Goal: Task Accomplishment & Management: Manage account settings

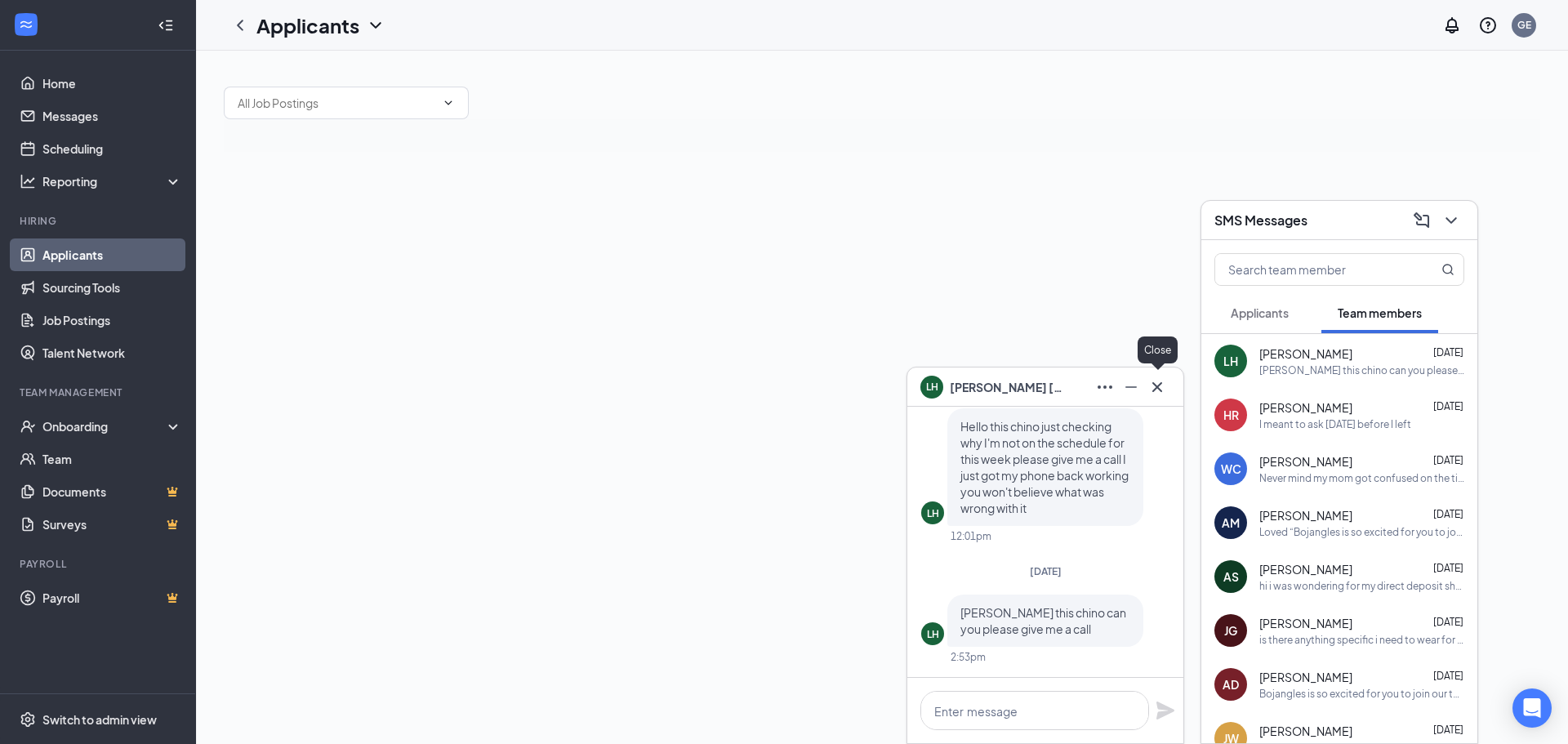
drag, startPoint x: 1163, startPoint y: 386, endPoint x: 1179, endPoint y: 328, distance: 60.2
click at [1163, 386] on icon "Cross" at bounding box center [1157, 387] width 20 height 20
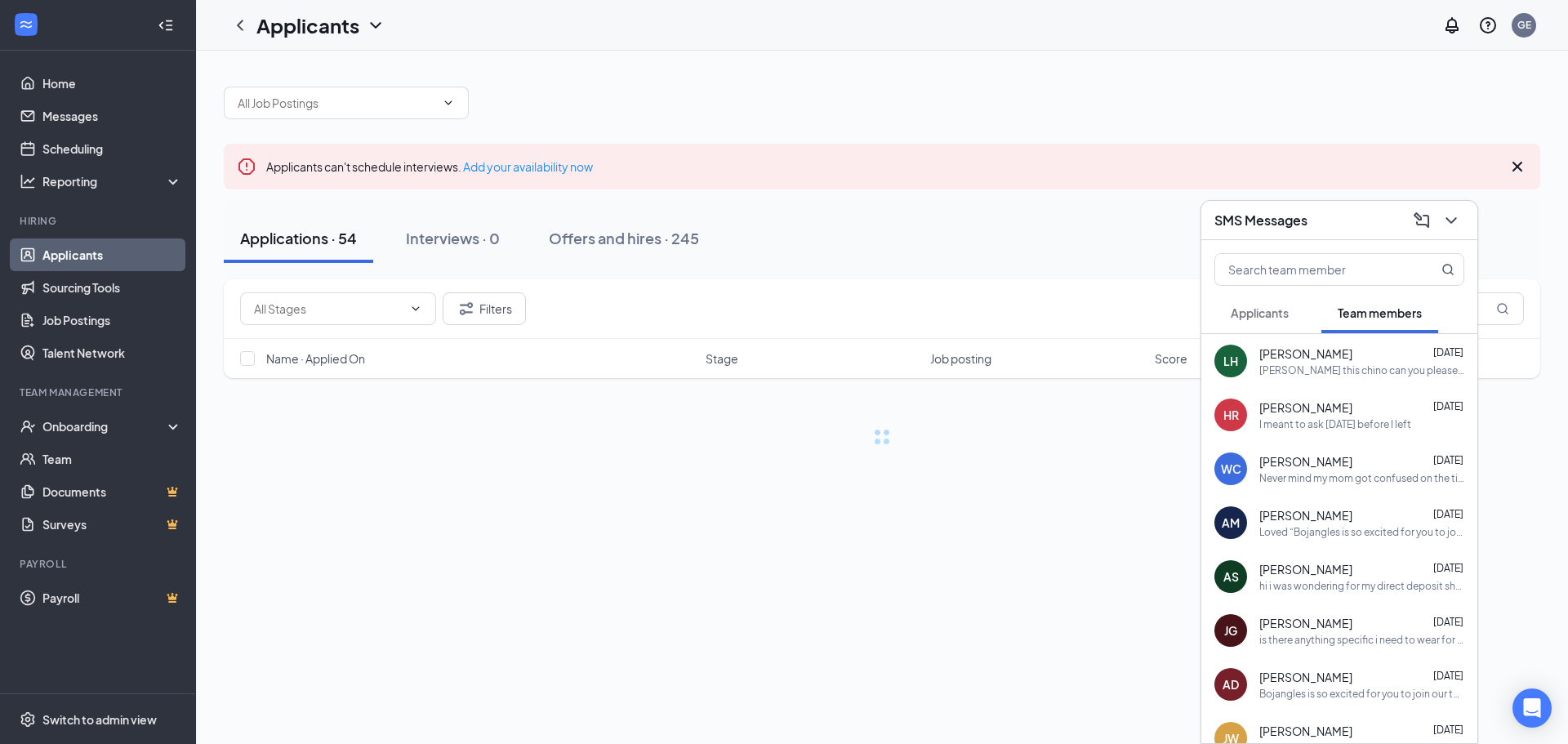
click at [1300, 214] on h3 "SMS Messages" at bounding box center [1261, 220] width 94 height 18
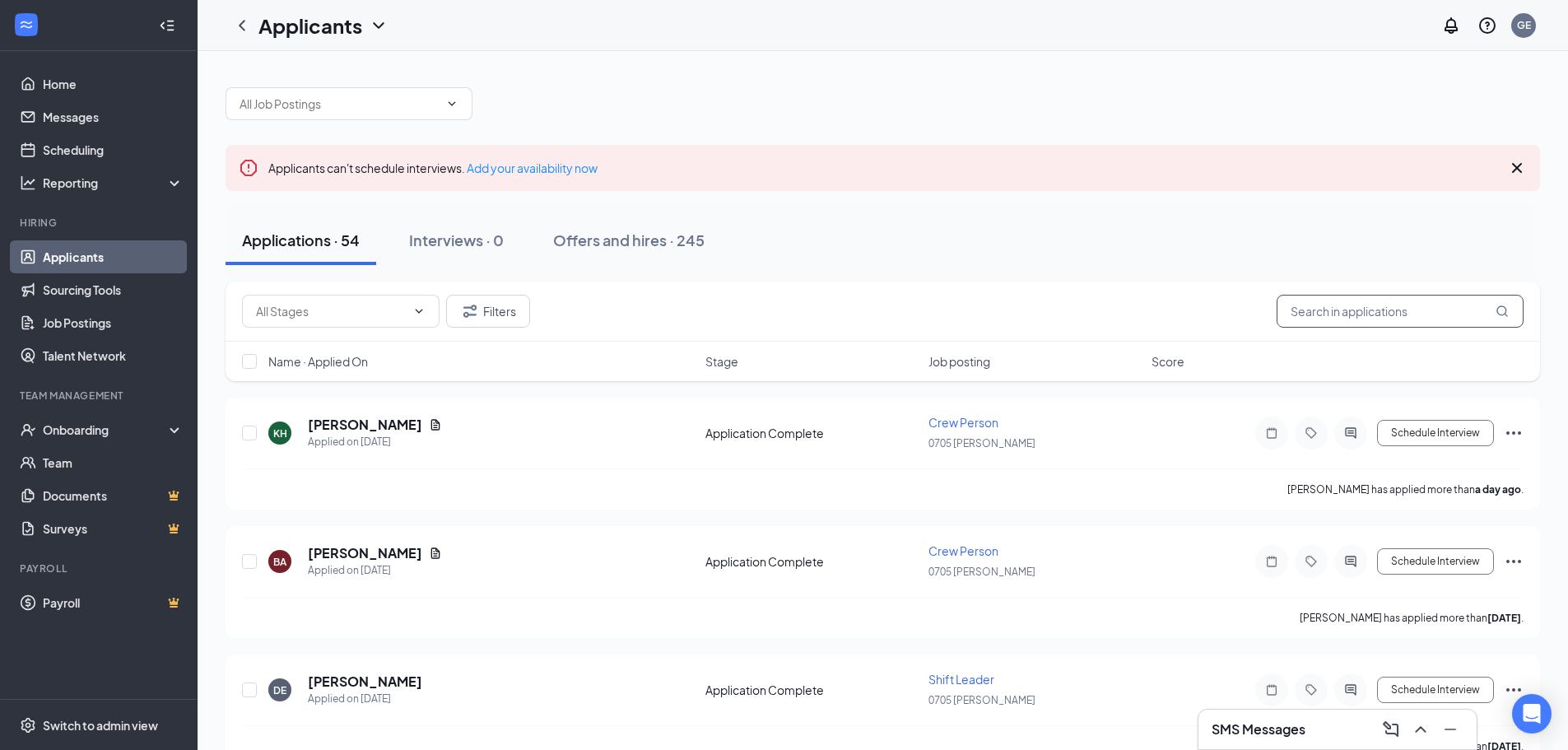
click at [1343, 310] on input "text" at bounding box center [1399, 311] width 247 height 33
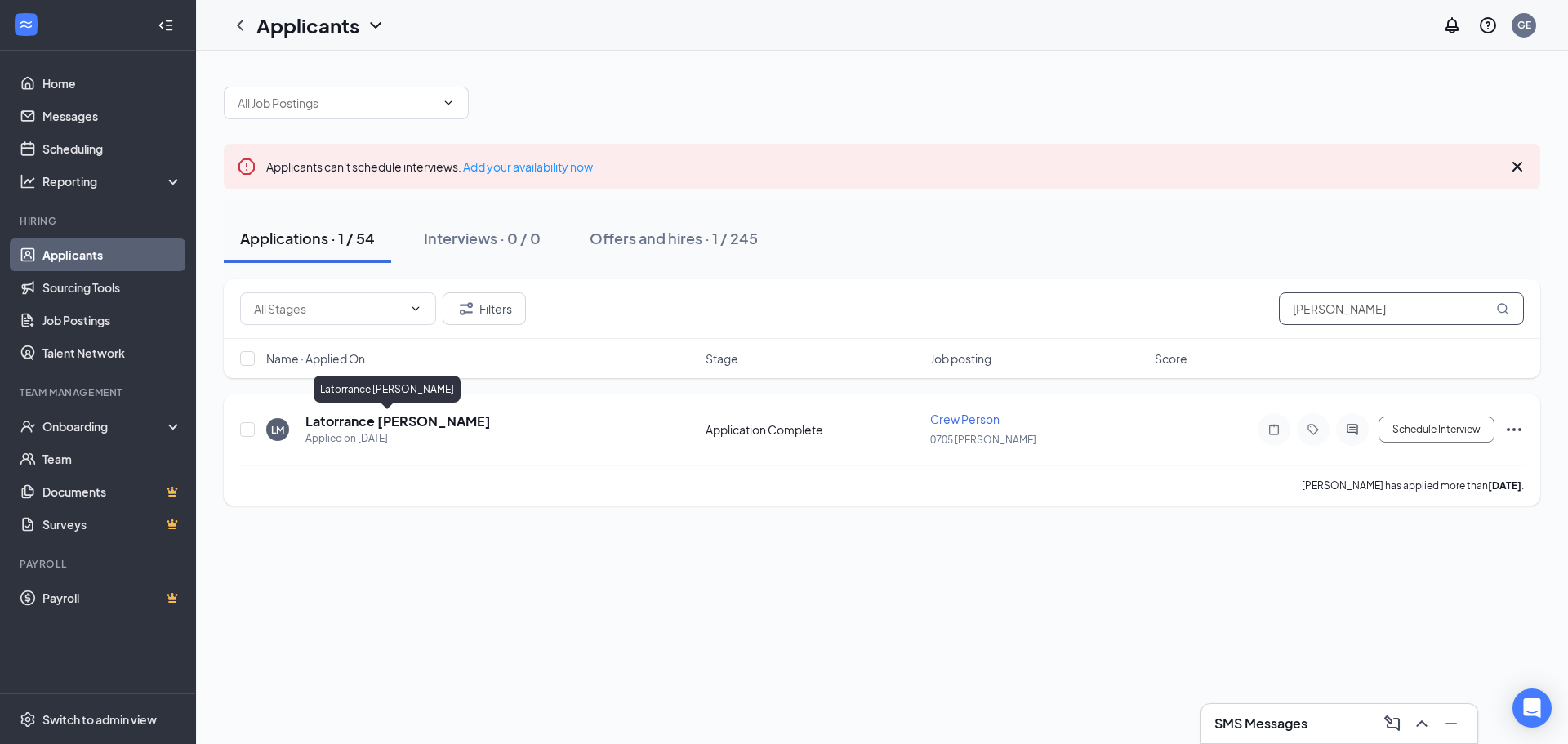
type input "[PERSON_NAME]"
click at [349, 420] on h5 "Latorrance [PERSON_NAME]" at bounding box center [398, 421] width 185 height 18
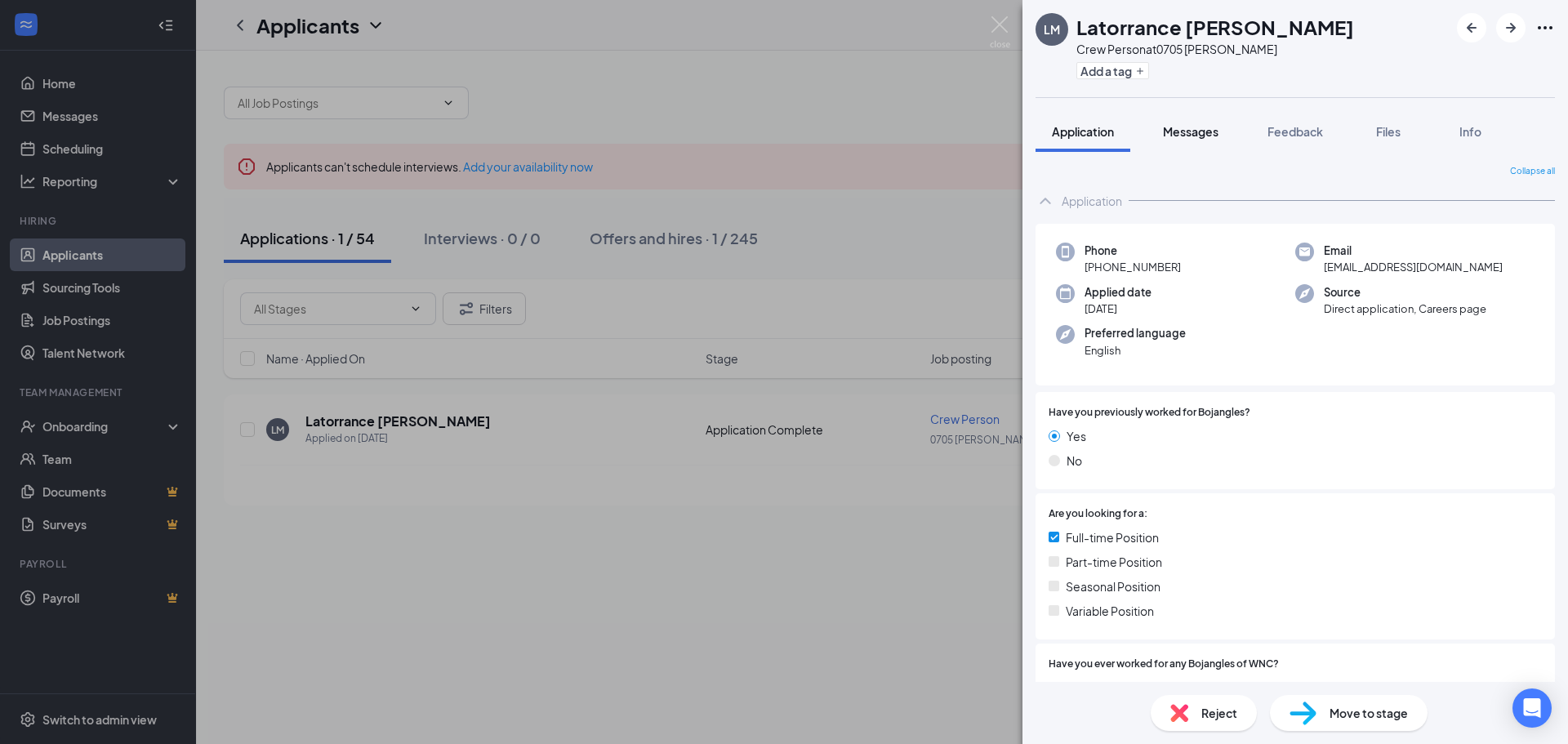
click at [1206, 129] on span "Messages" at bounding box center [1191, 131] width 56 height 15
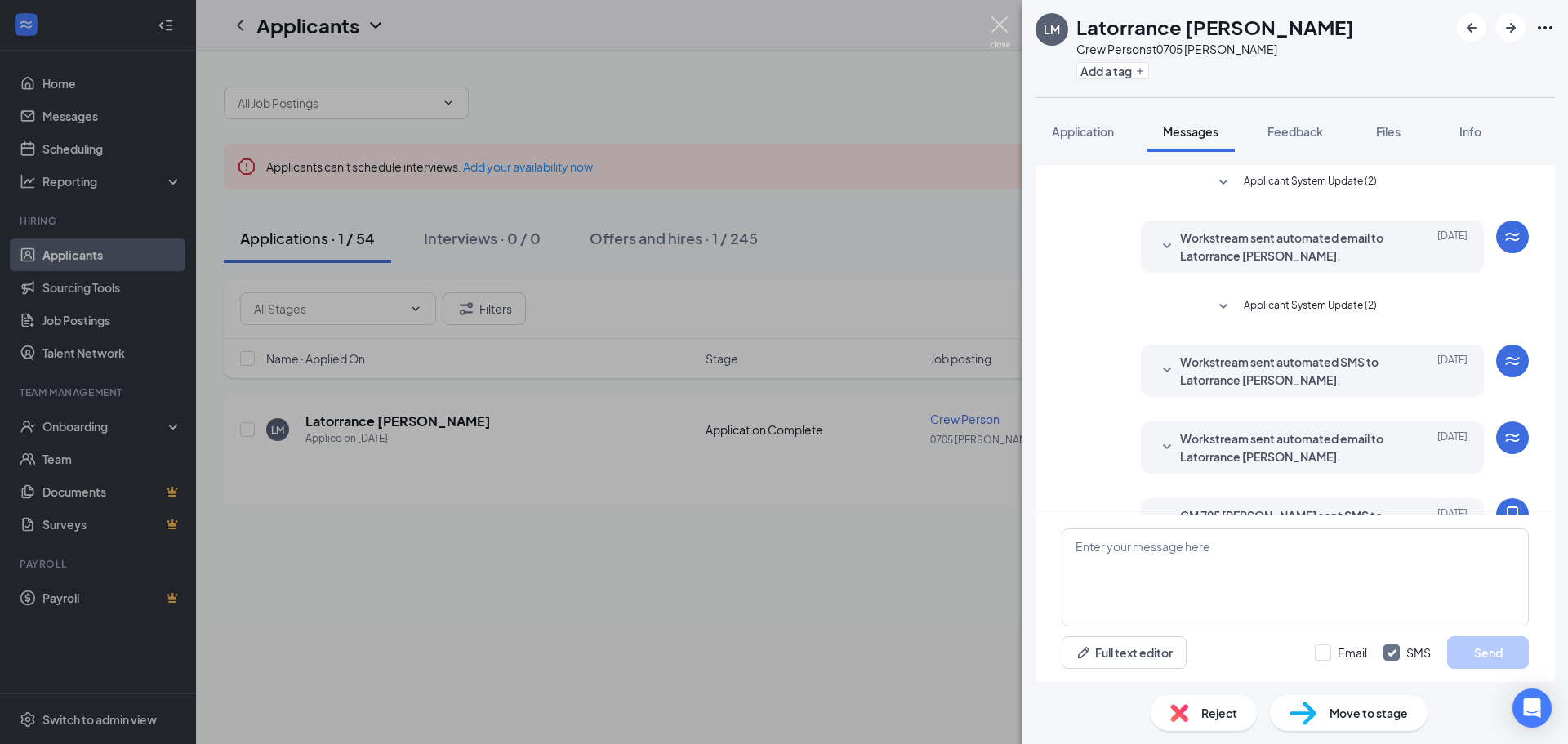
click at [1002, 23] on img at bounding box center [1000, 32] width 21 height 32
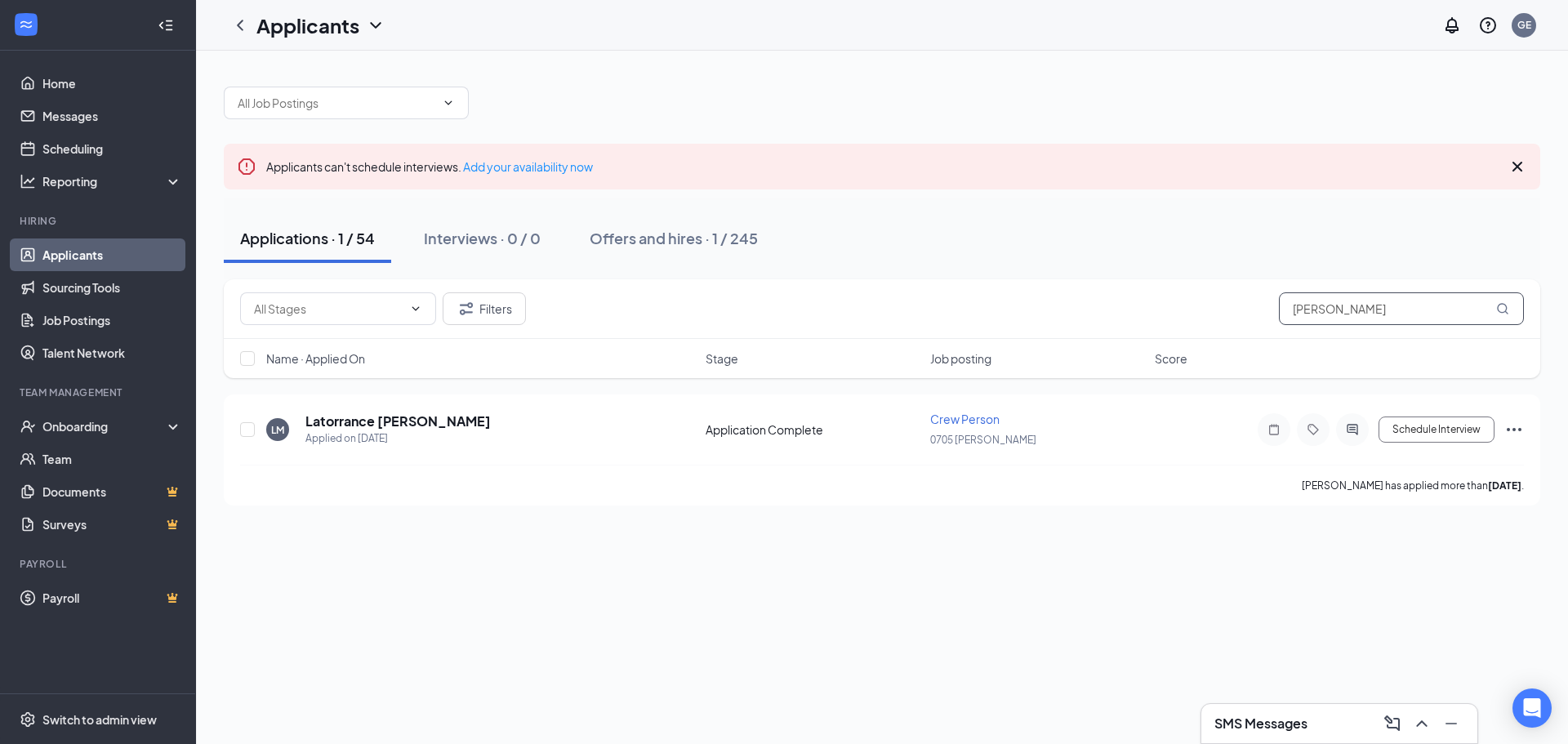
drag, startPoint x: 1374, startPoint y: 313, endPoint x: 1124, endPoint y: 322, distance: 250.2
click at [1124, 322] on div "Filters [PERSON_NAME]" at bounding box center [882, 308] width 1284 height 33
click at [1431, 434] on button "Schedule Interview" at bounding box center [1437, 430] width 116 height 26
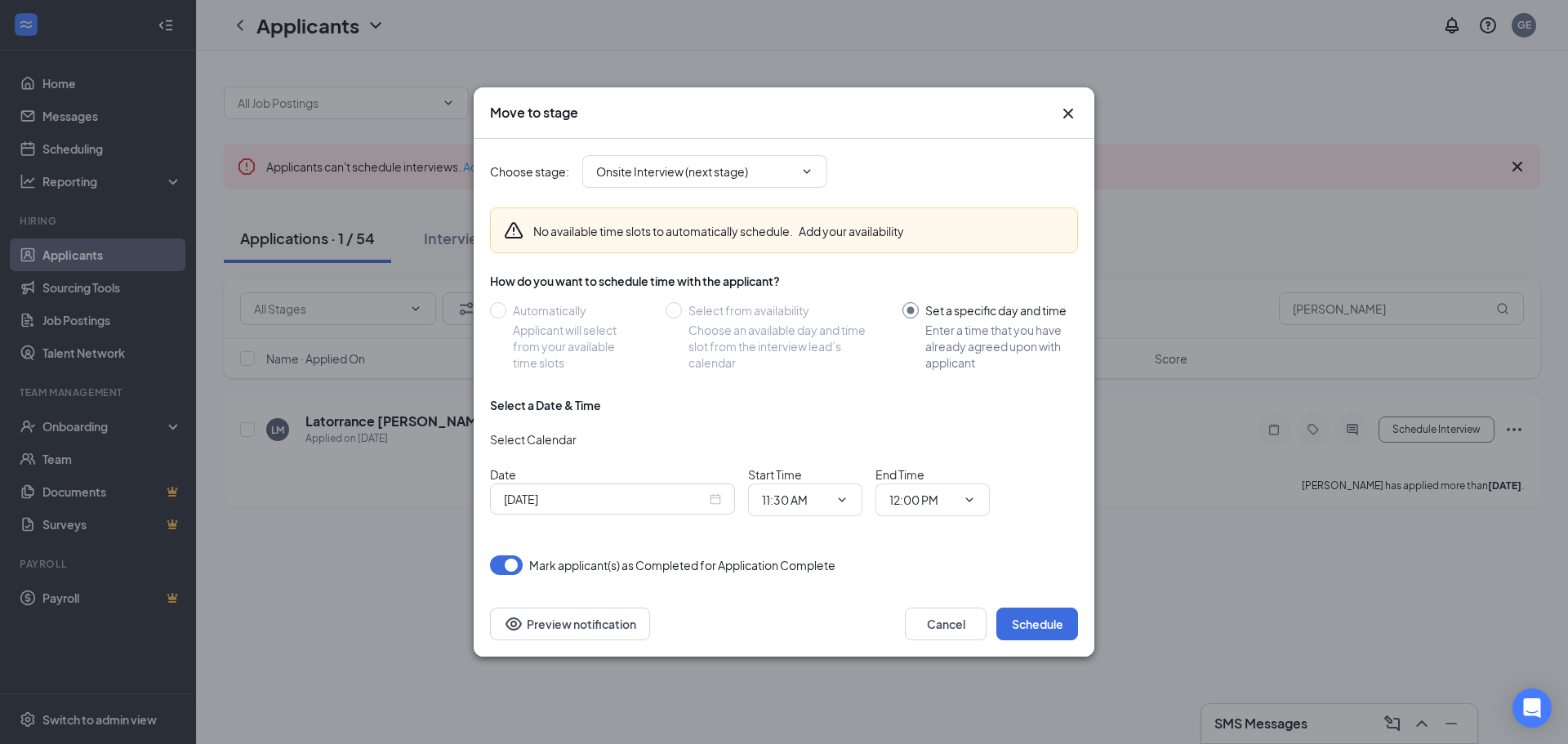
click at [719, 504] on div "[DATE]" at bounding box center [612, 499] width 217 height 18
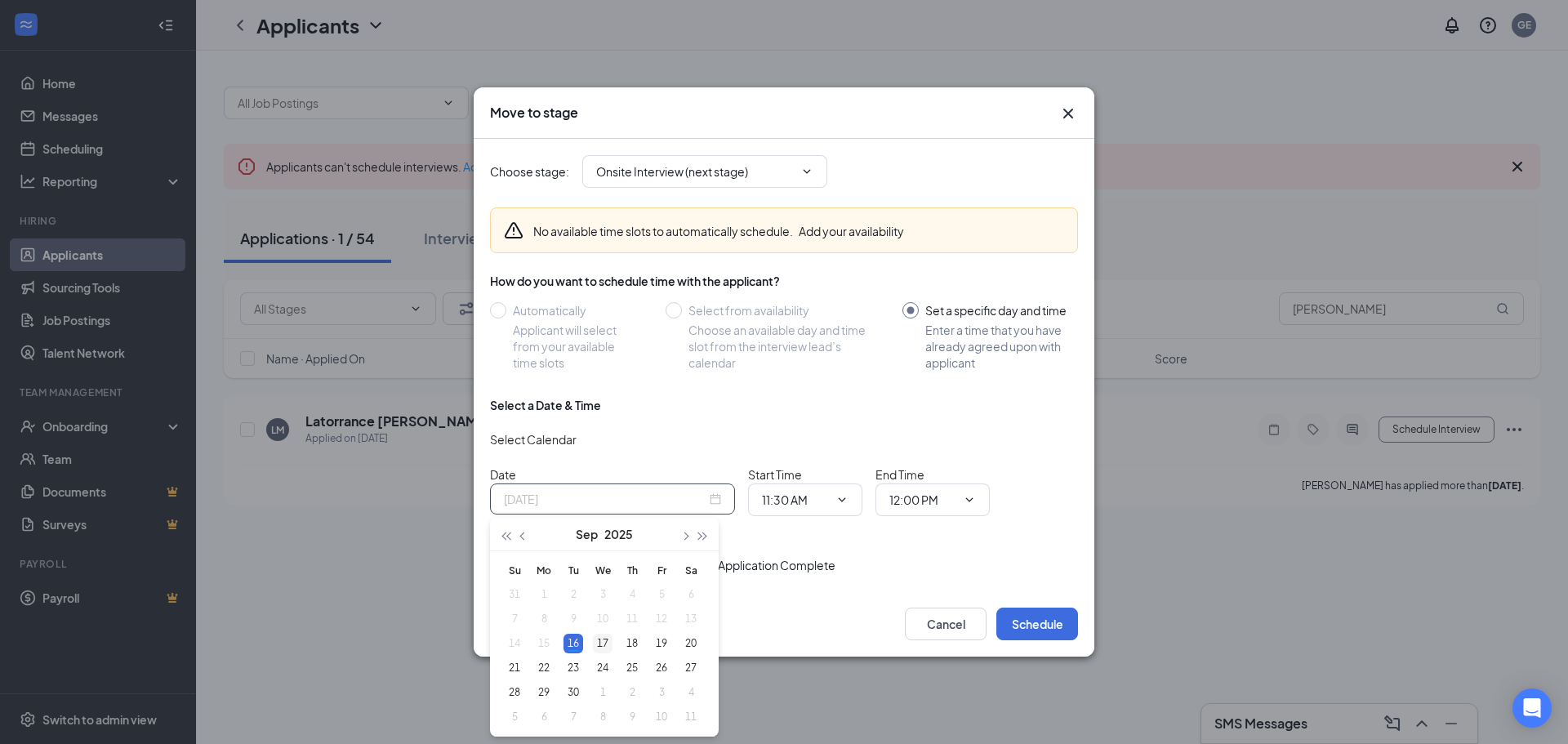
click at [607, 644] on div "17" at bounding box center [602, 644] width 20 height 20
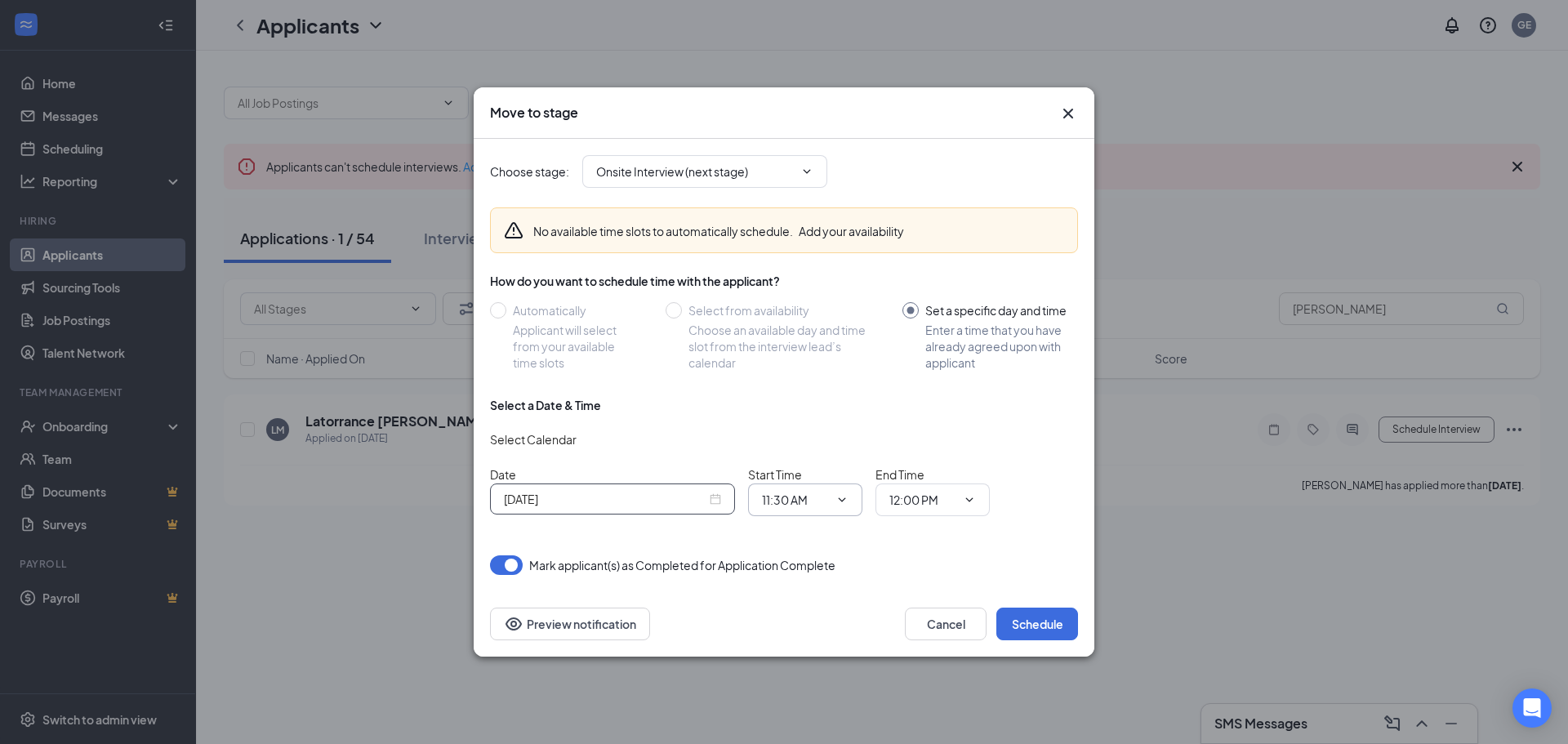
click at [841, 502] on icon "ChevronDown" at bounding box center [842, 500] width 13 height 13
click at [845, 499] on icon "ChevronDown" at bounding box center [842, 500] width 13 height 13
click at [805, 488] on span "11:30 AM" at bounding box center [805, 500] width 114 height 33
click at [839, 495] on icon "ChevronDown" at bounding box center [842, 500] width 13 height 13
click at [977, 502] on span "12:00 PM" at bounding box center [932, 500] width 114 height 33
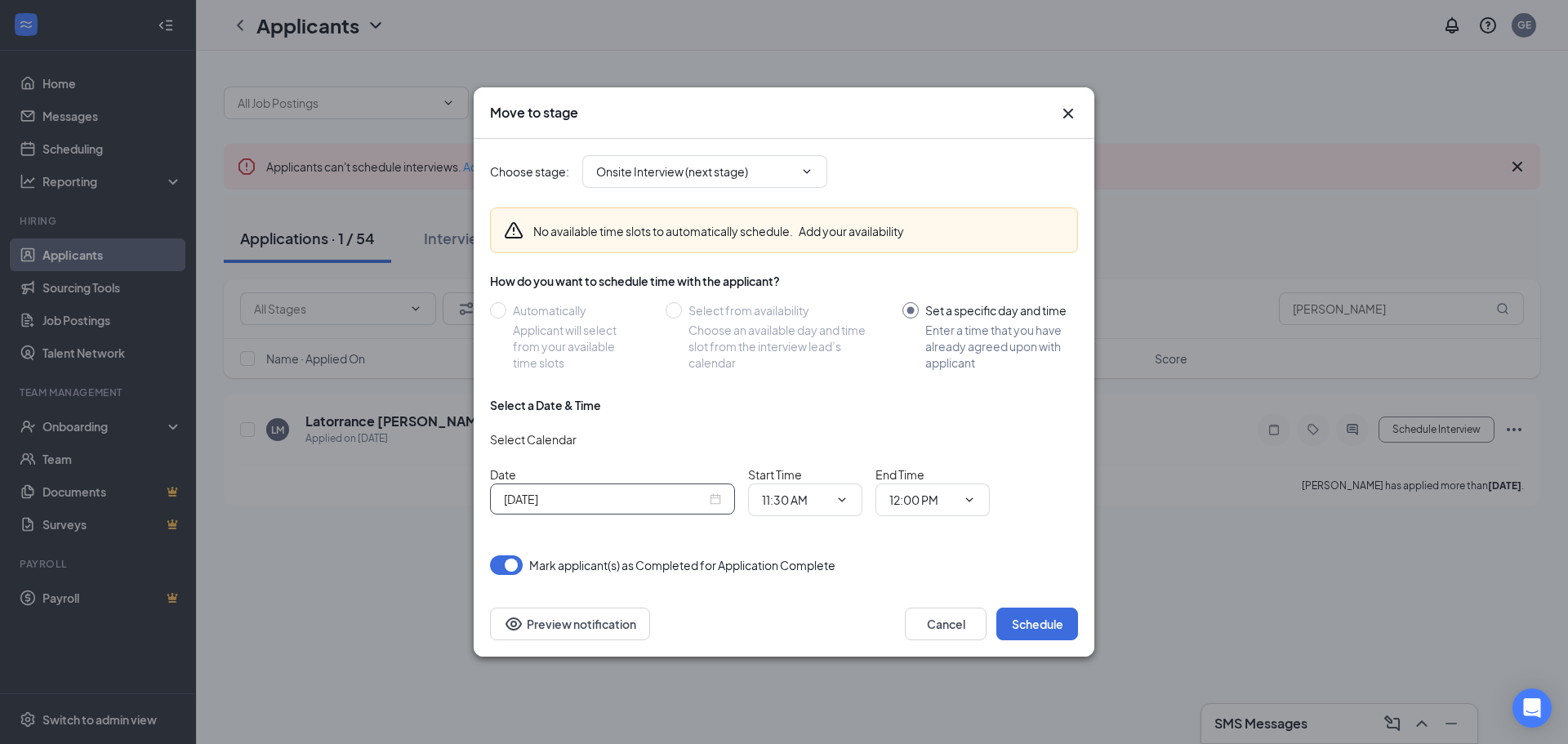
click at [593, 502] on input "[DATE]" at bounding box center [605, 499] width 202 height 18
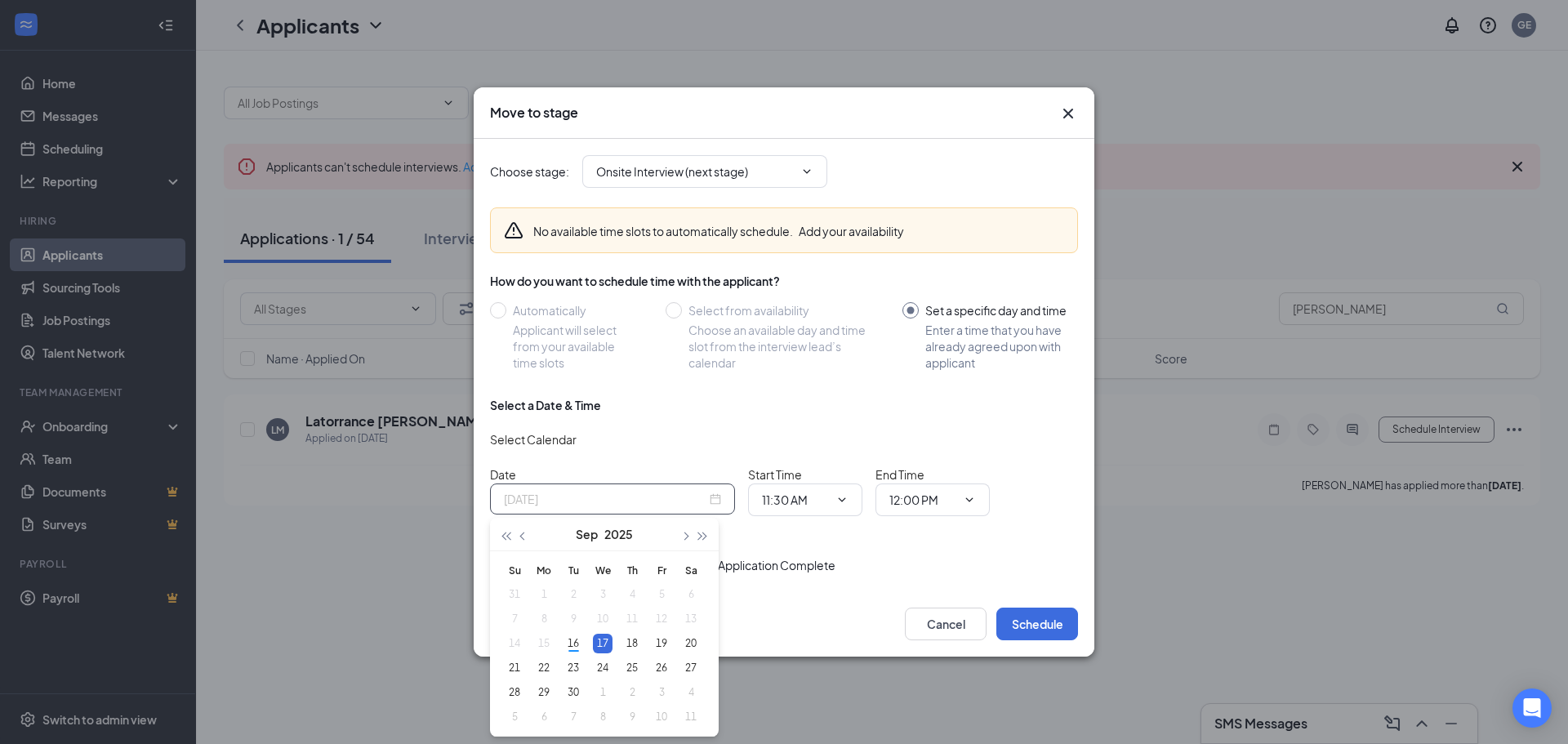
type input "[DATE]"
click at [609, 635] on div "17" at bounding box center [602, 644] width 20 height 20
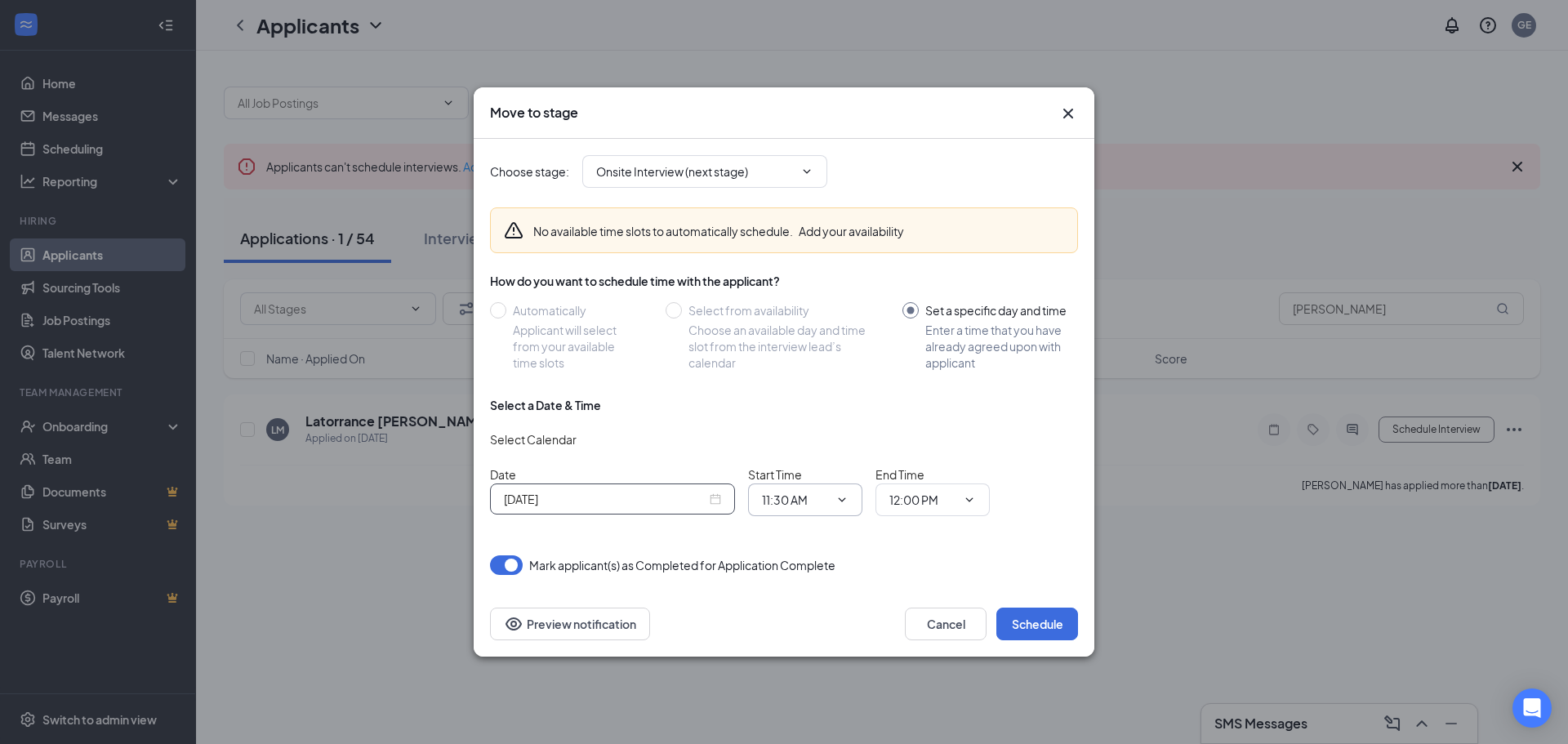
click at [846, 505] on icon "ChevronDown" at bounding box center [842, 500] width 13 height 13
click at [801, 496] on input "11:30 AM" at bounding box center [795, 499] width 67 height 18
click at [798, 292] on div "04:00 PM" at bounding box center [799, 297] width 48 height 18
type input "04:00 PM"
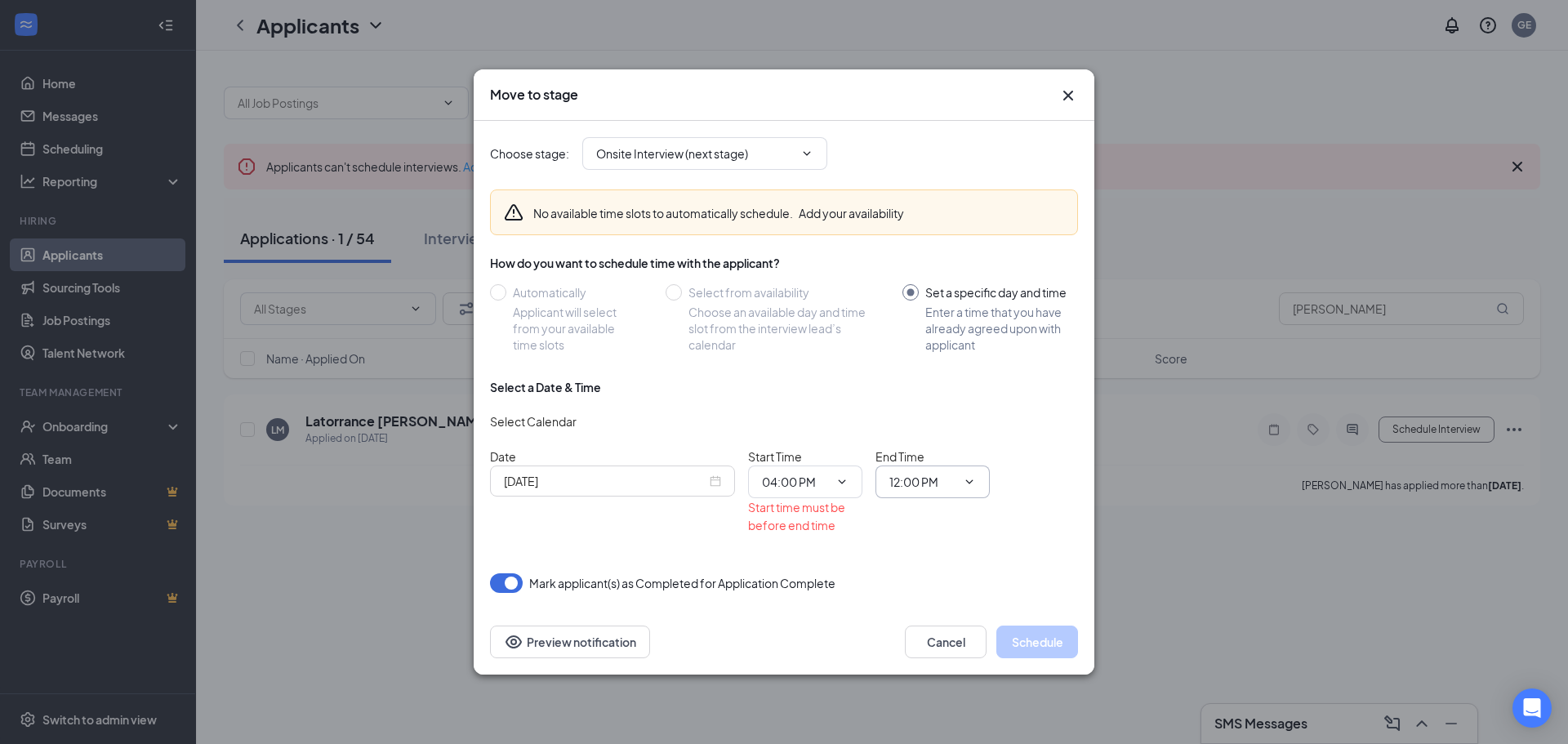
click at [928, 478] on input "12:00 PM" at bounding box center [922, 481] width 67 height 18
click at [934, 308] on div "04:15 PM" at bounding box center [926, 317] width 48 height 18
type input "04:15 PM"
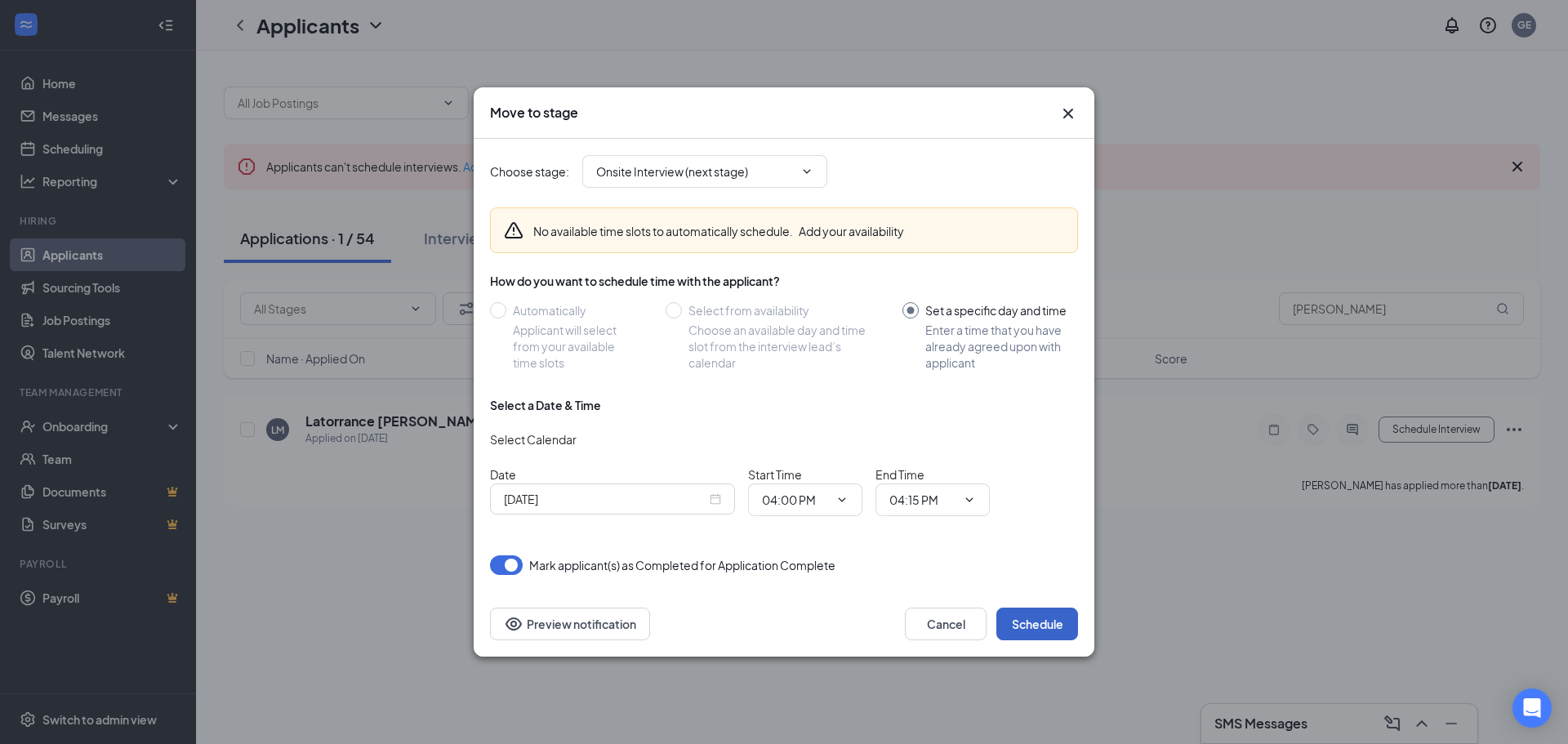
click at [1021, 620] on button "Schedule" at bounding box center [1037, 624] width 81 height 33
